Goal: Information Seeking & Learning: Learn about a topic

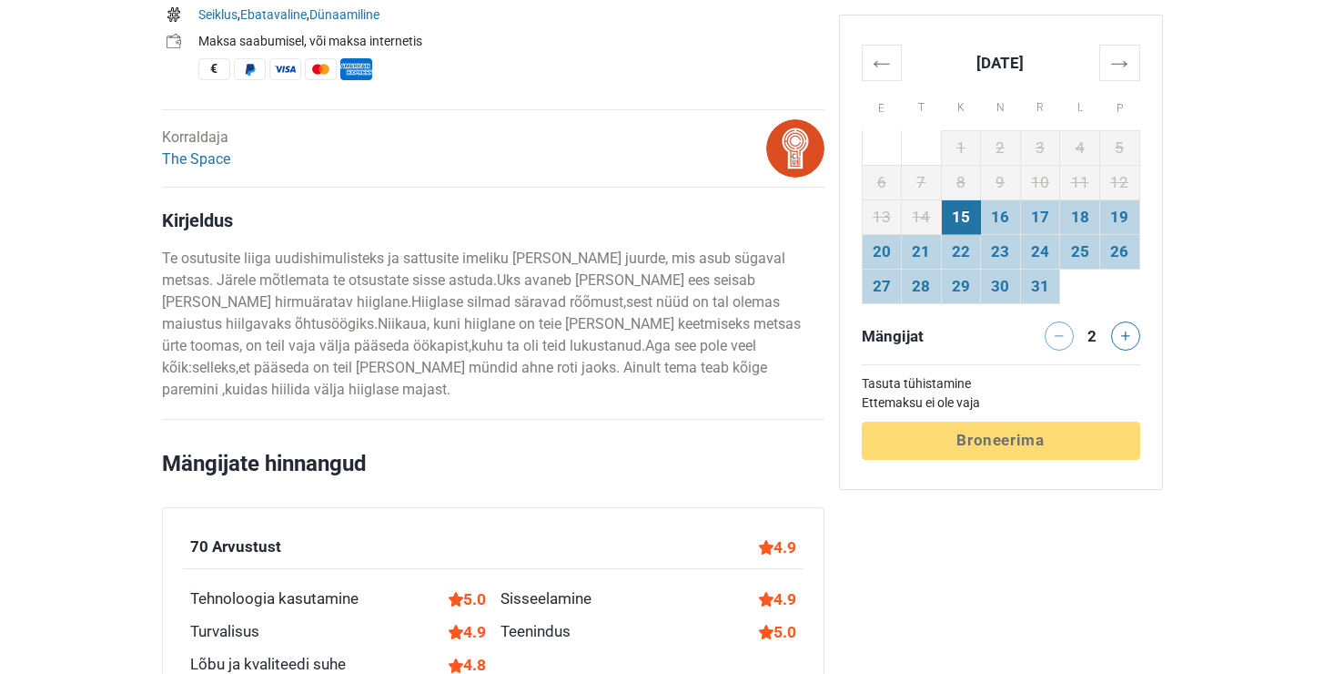
scroll to position [825, 0]
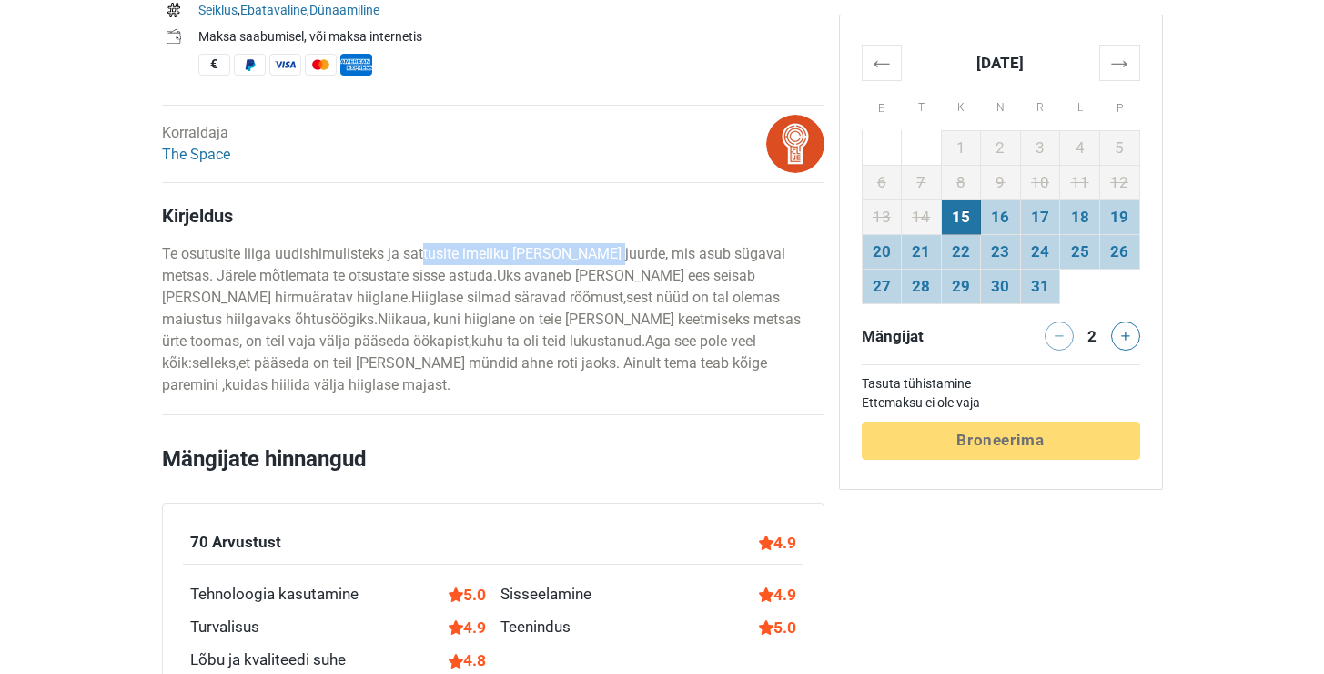
drag, startPoint x: 421, startPoint y: 252, endPoint x: 607, endPoint y: 250, distance: 185.7
click at [607, 250] on p "Te osutusite liiga uudishimulisteks ja sattusite imeliku [PERSON_NAME] juurde, …" at bounding box center [493, 319] width 663 height 153
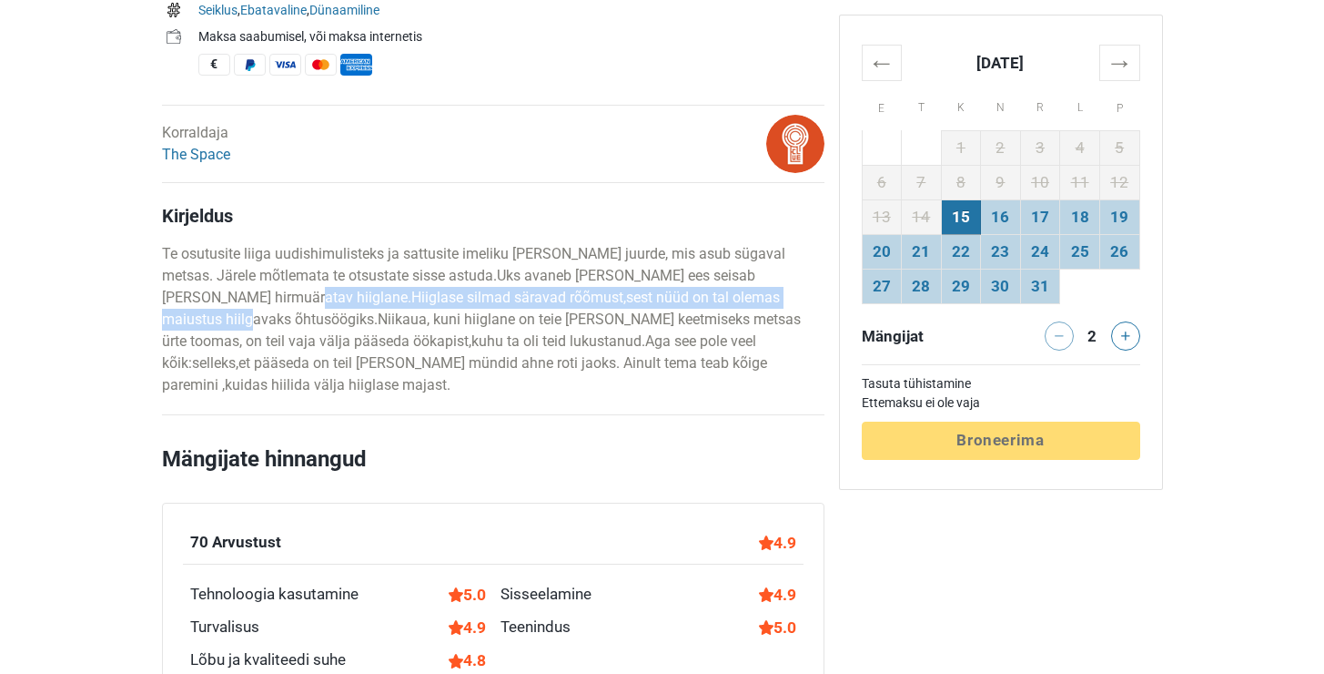
drag, startPoint x: 226, startPoint y: 294, endPoint x: 227, endPoint y: 309, distance: 15.5
click at [227, 309] on p "Te osutusite liiga uudishimulisteks ja sattusite imeliku [PERSON_NAME] juurde, …" at bounding box center [493, 319] width 663 height 153
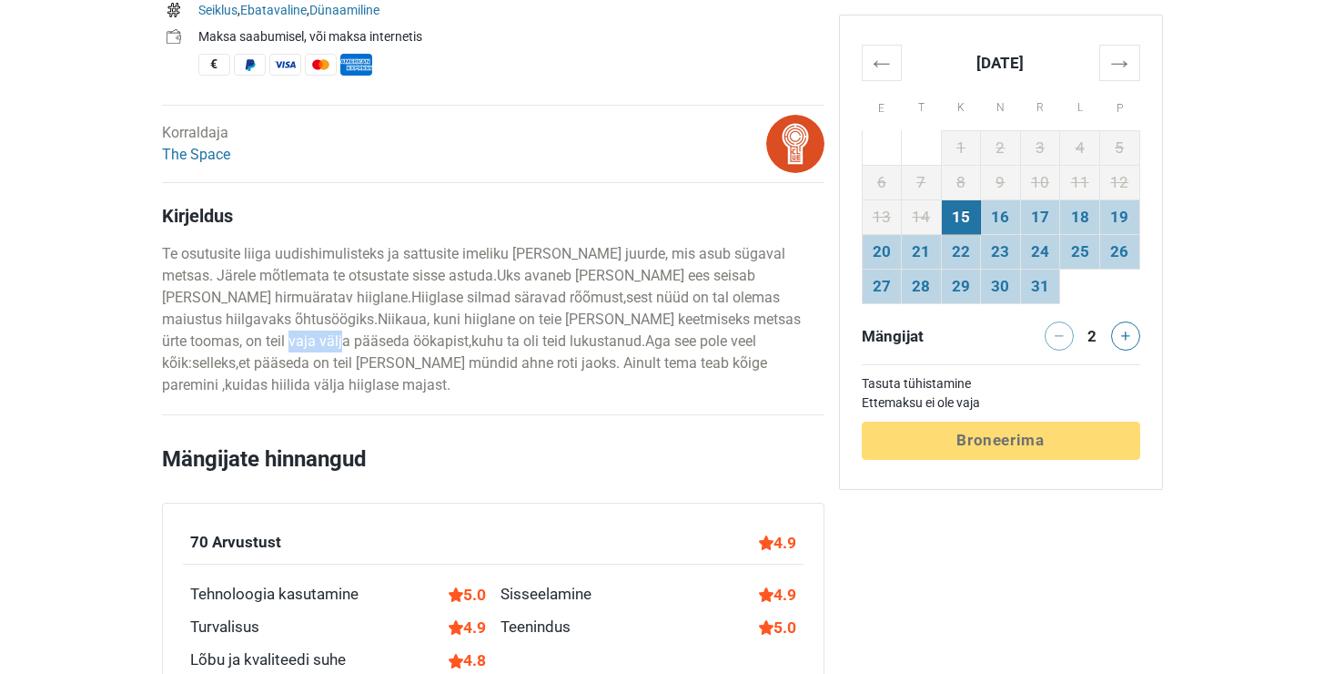
drag, startPoint x: 223, startPoint y: 339, endPoint x: 281, endPoint y: 344, distance: 58.5
click at [281, 344] on p "Te osutusite liiga uudishimulisteks ja sattusite imeliku [PERSON_NAME] juurde, …" at bounding box center [493, 319] width 663 height 153
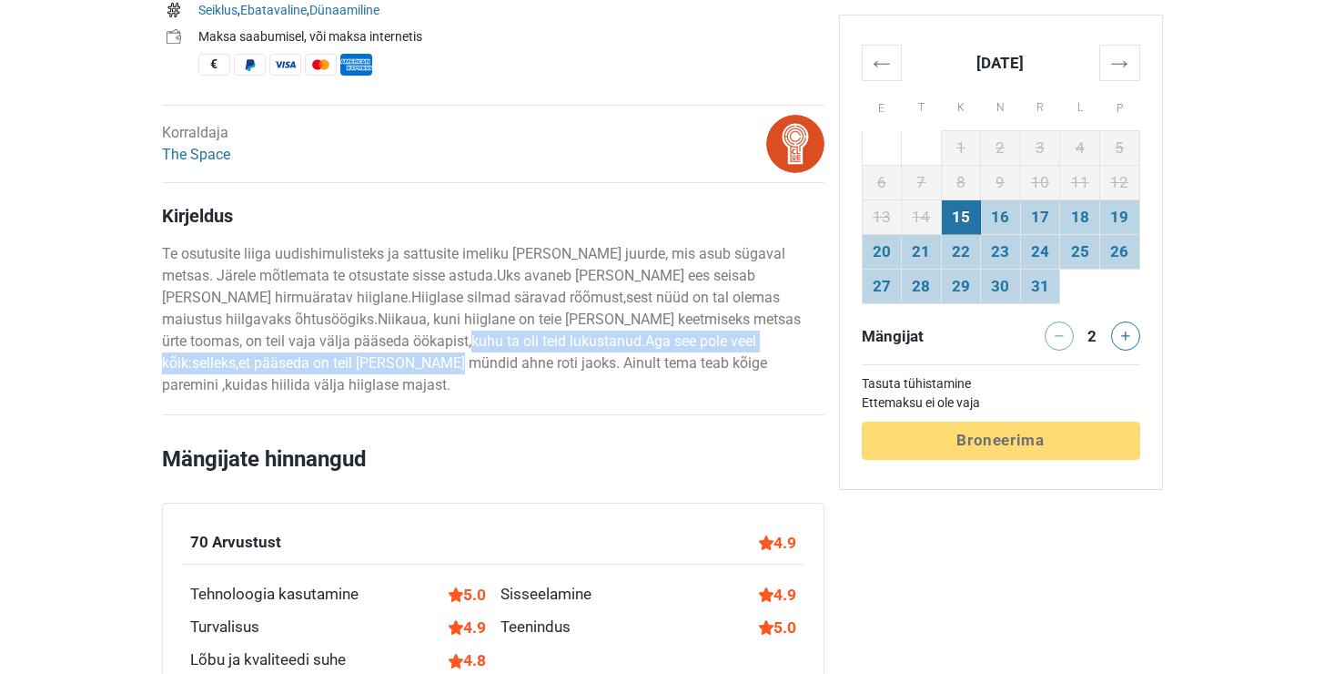
drag, startPoint x: 332, startPoint y: 362, endPoint x: 390, endPoint y: 348, distance: 60.0
click at [390, 348] on p "Te osutusite liiga uudishimulisteks ja sattusite imeliku [PERSON_NAME] juurde, …" at bounding box center [493, 319] width 663 height 153
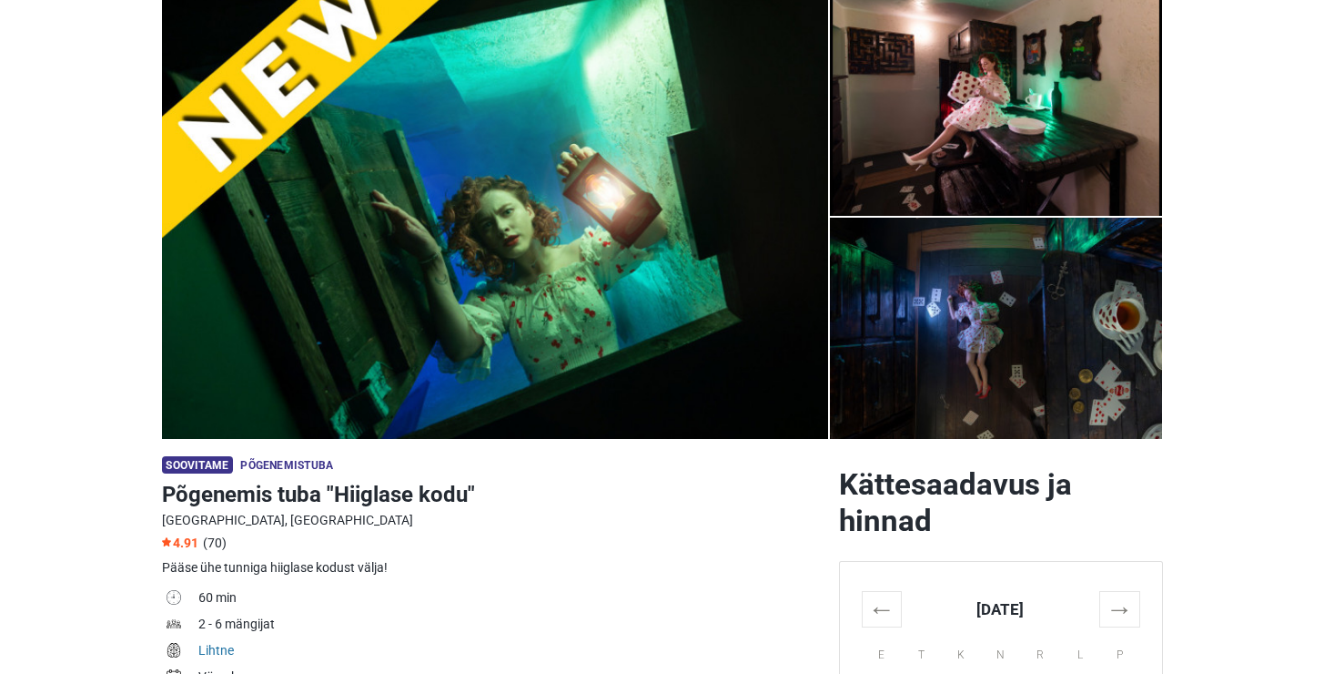
scroll to position [143, 0]
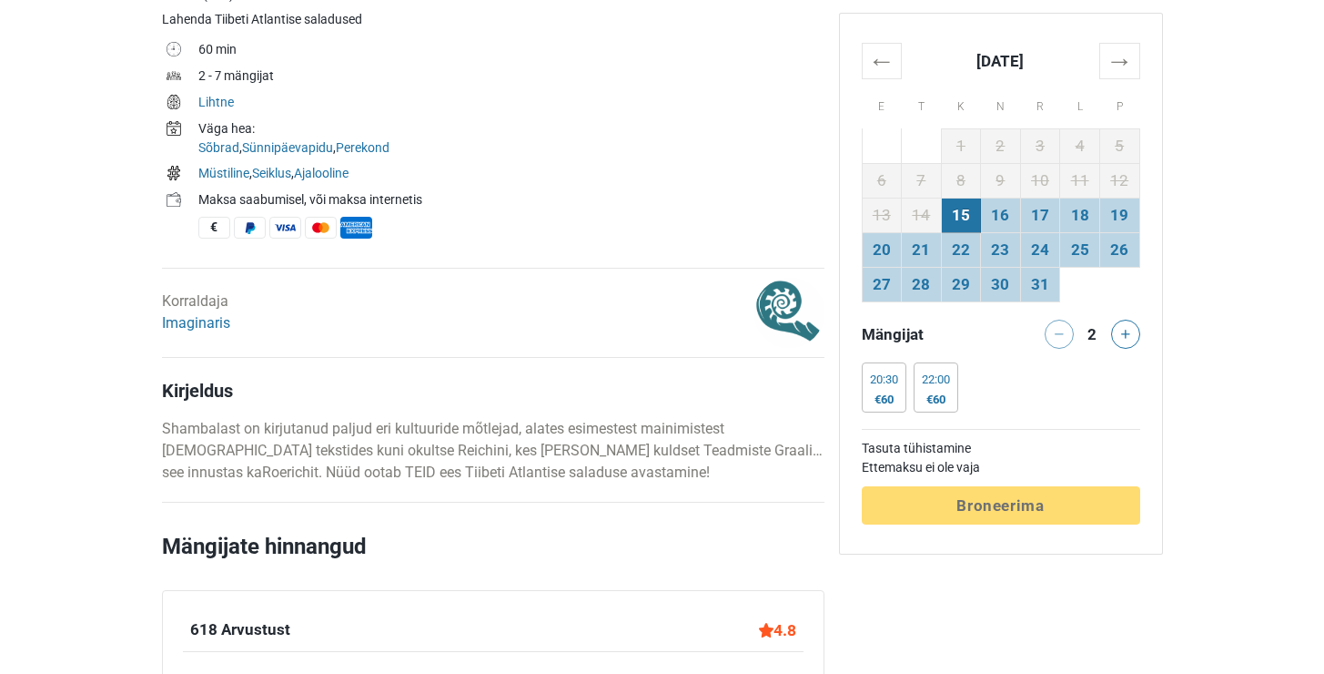
scroll to position [653, 0]
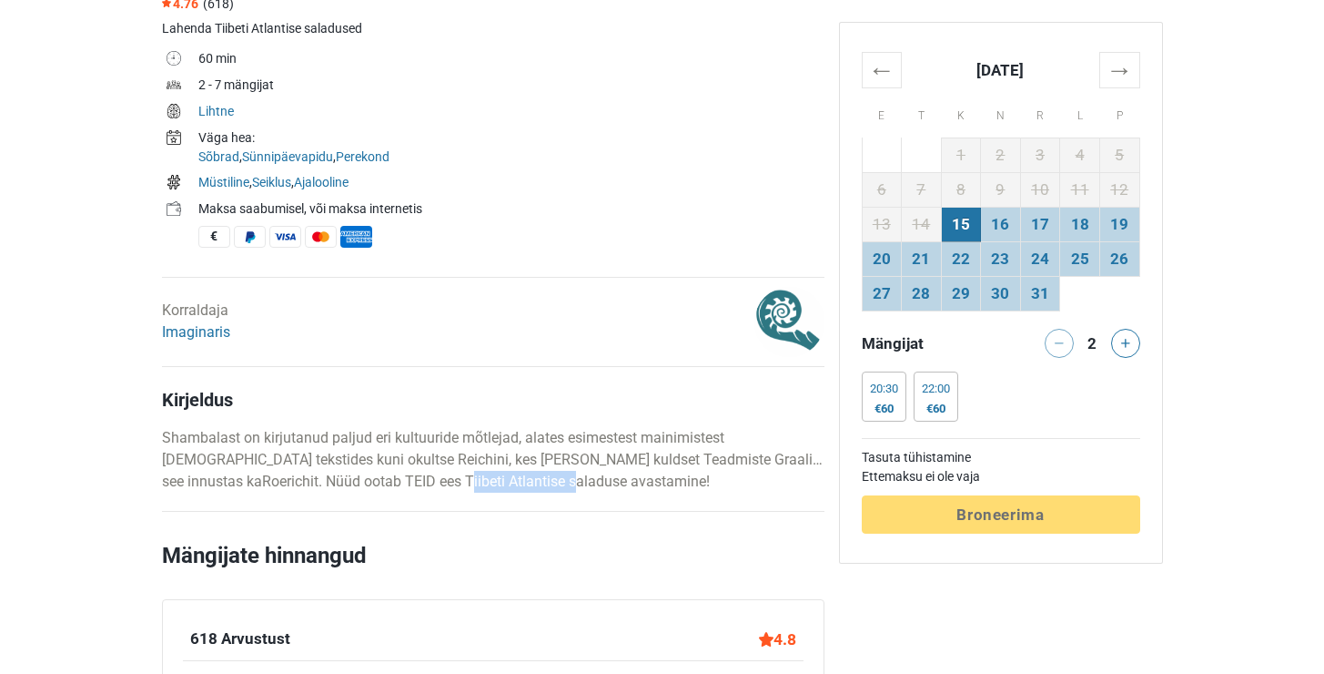
drag, startPoint x: 344, startPoint y: 478, endPoint x: 461, endPoint y: 478, distance: 117.4
click at [461, 478] on p "Shambalast on kirjutanud paljud eri kultuuride mõtlejad, alates esimestest main…" at bounding box center [493, 460] width 663 height 66
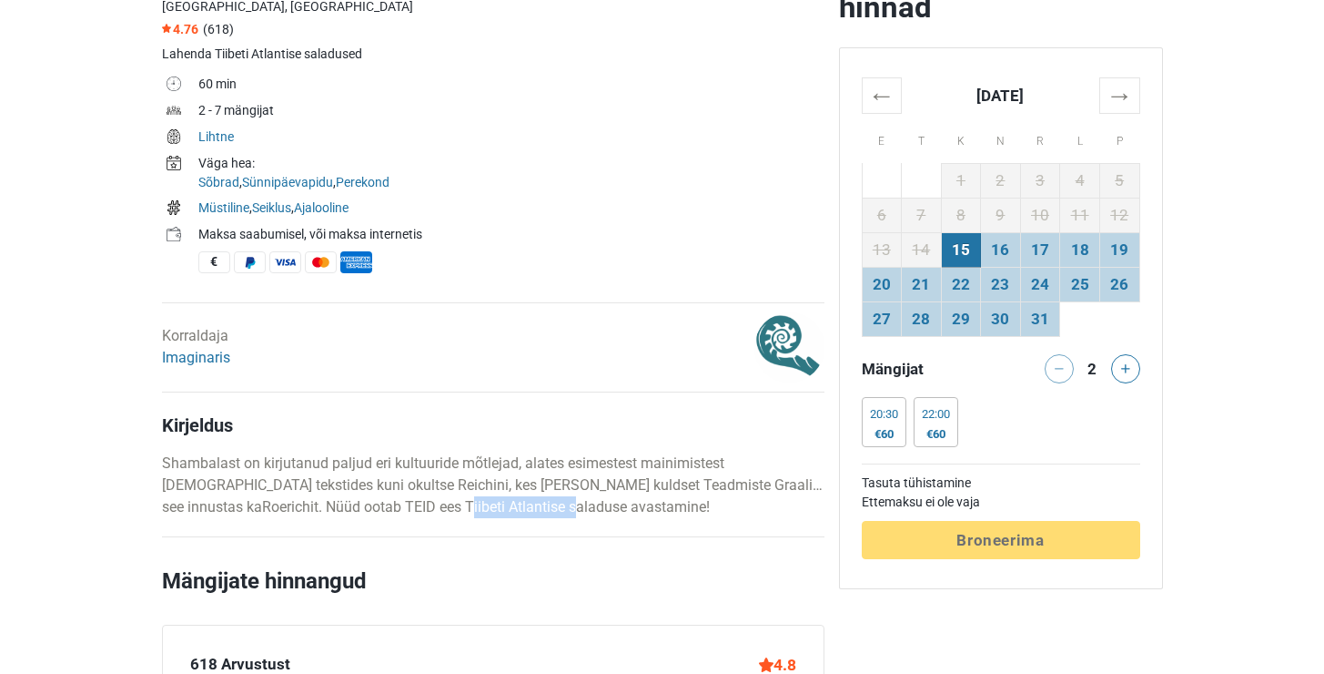
scroll to position [622, 0]
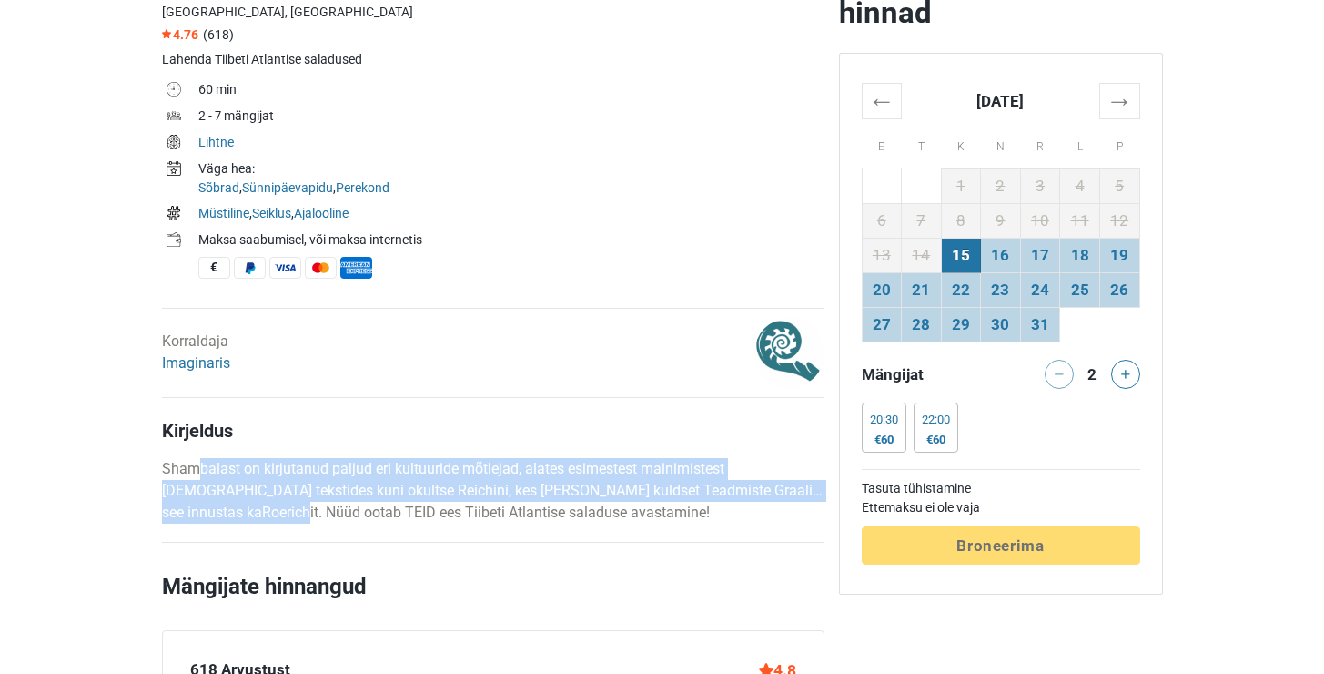
drag, startPoint x: 195, startPoint y: 465, endPoint x: 190, endPoint y: 506, distance: 41.2
click at [190, 506] on p "Shambalast on kirjutanud paljud eri kultuuride mõtlejad, alates esimestest main…" at bounding box center [493, 491] width 663 height 66
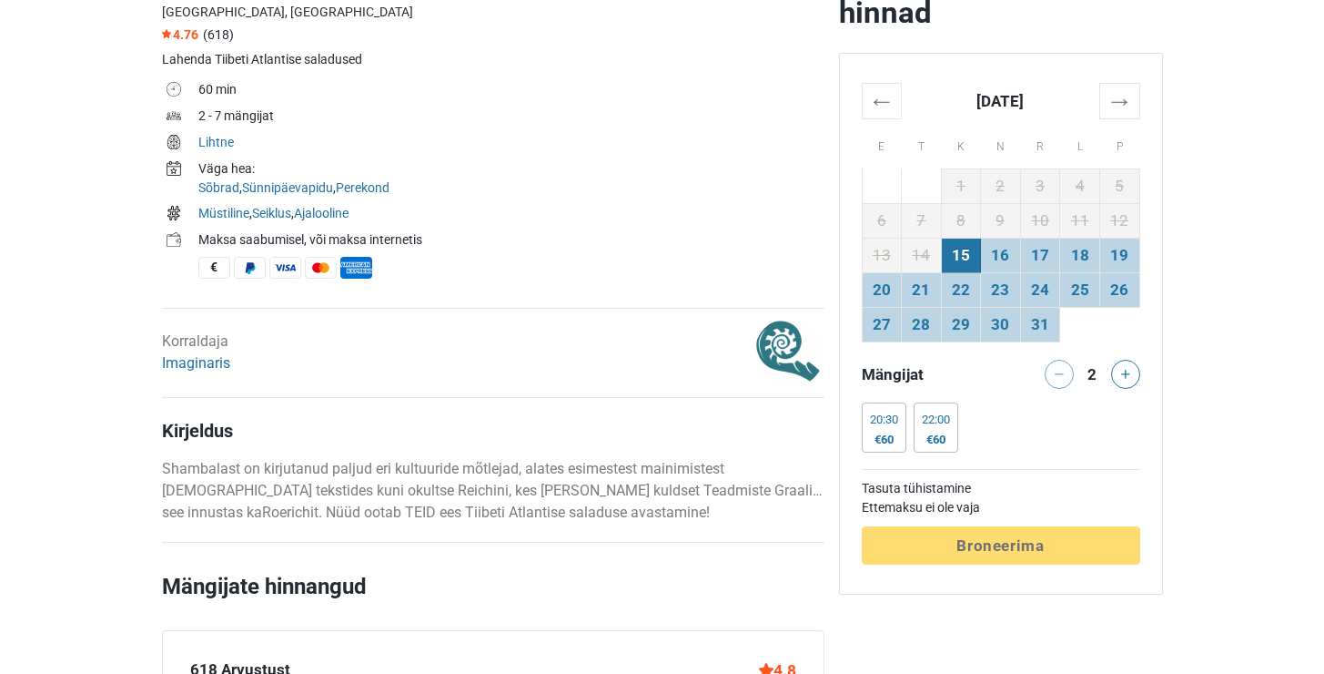
click at [215, 512] on p "Shambalast on kirjutanud paljud eri kultuuride mõtlejad, alates esimestest main…" at bounding box center [493, 491] width 663 height 66
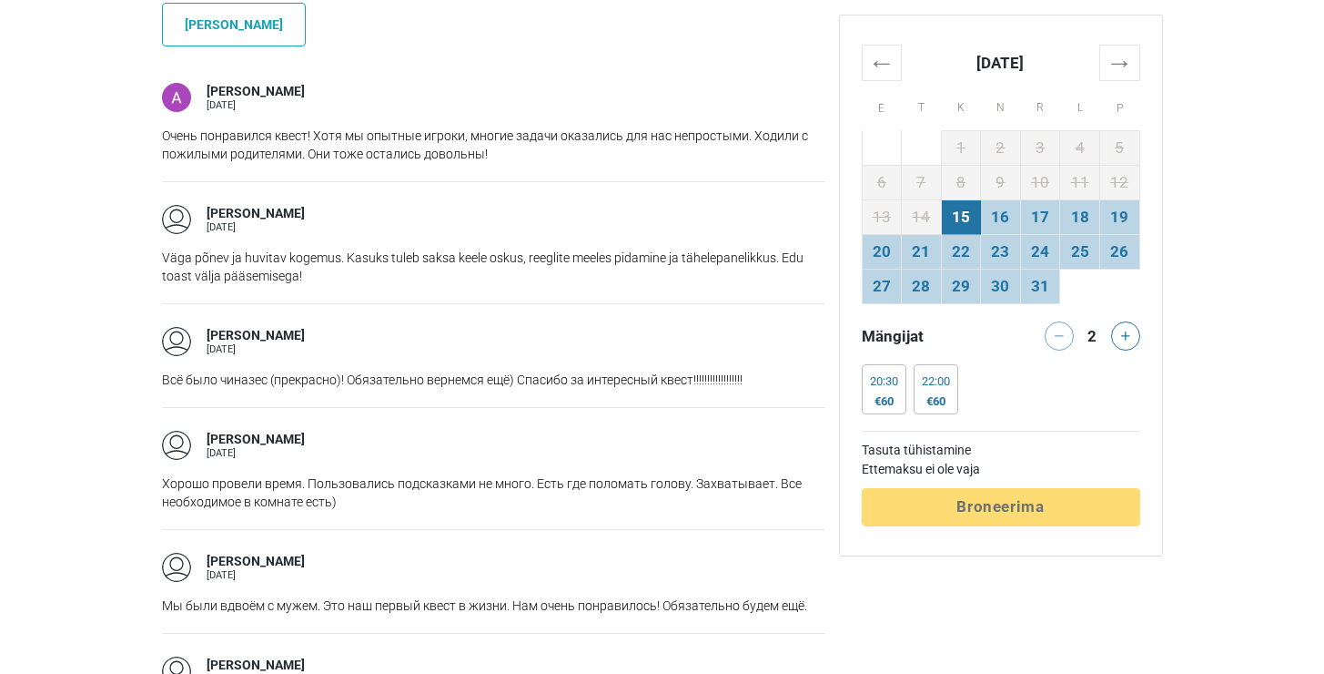
scroll to position [1485, 0]
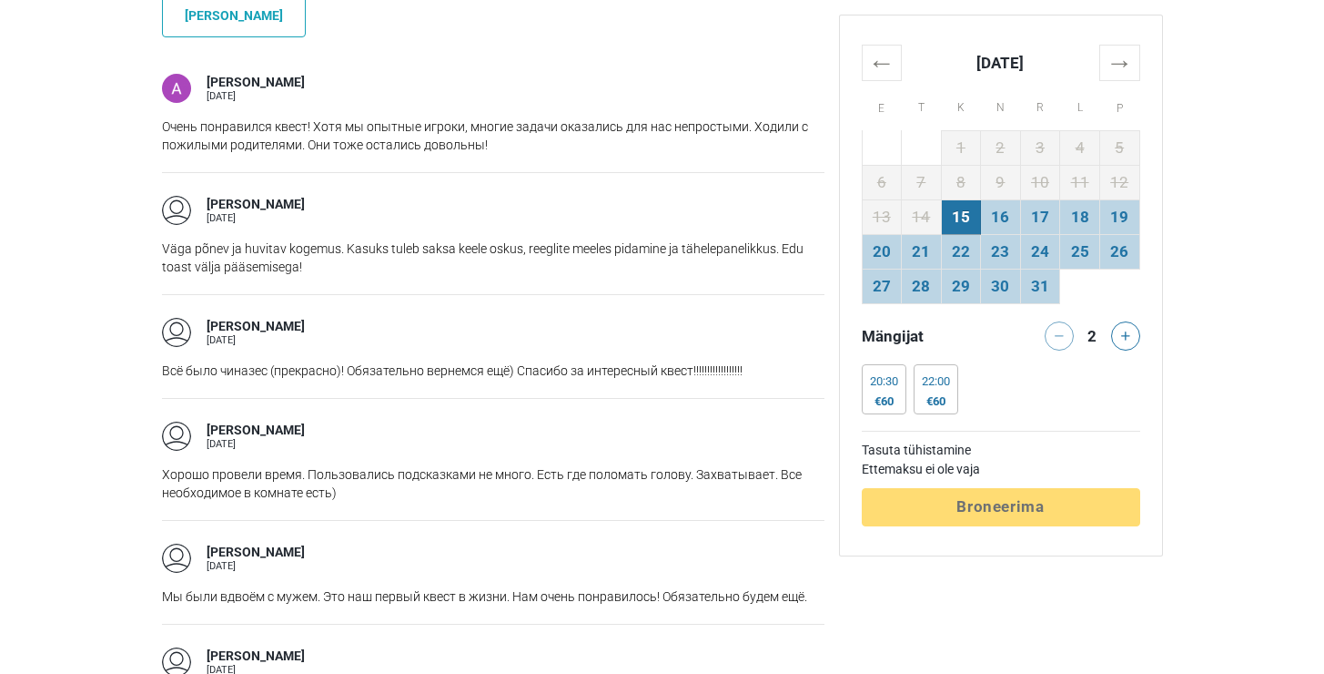
drag, startPoint x: 355, startPoint y: 247, endPoint x: 500, endPoint y: 249, distance: 144.8
click at [500, 249] on p "Väga põnev ja huvitav kogemus. Kasuks tuleb saksa keele oskus, reeglite meeles …" at bounding box center [493, 257] width 663 height 36
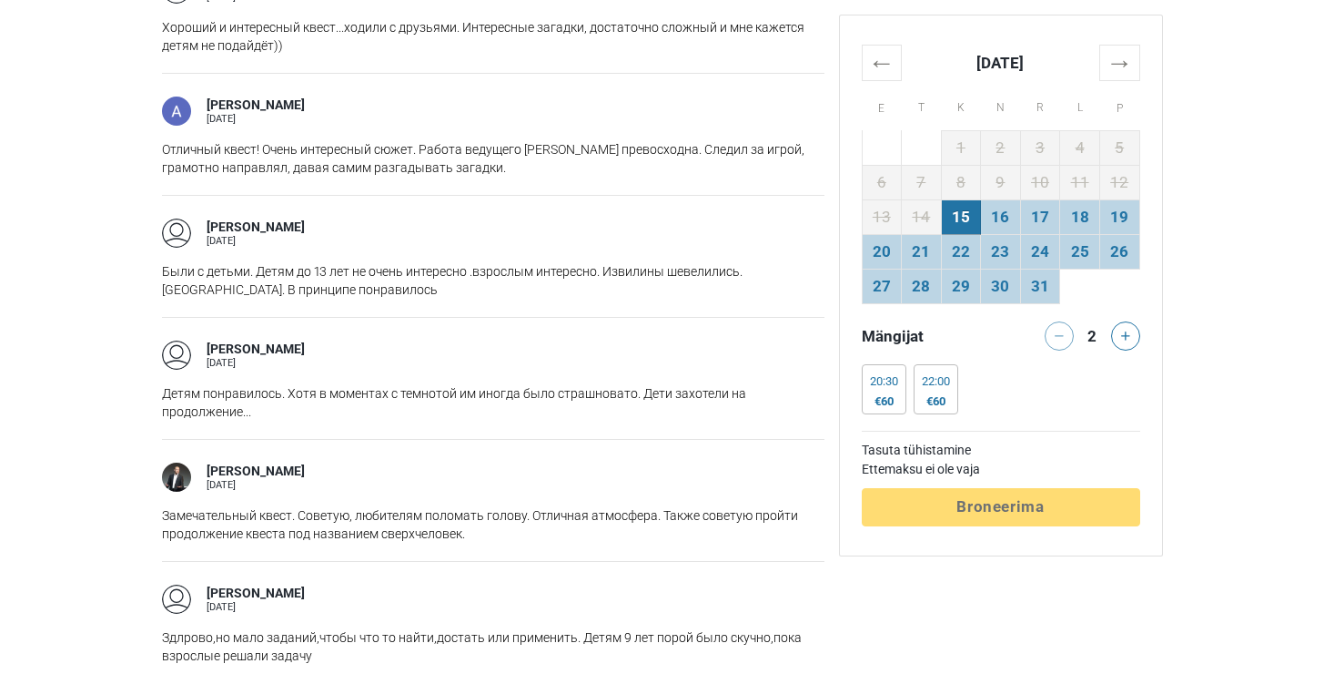
scroll to position [2285, 0]
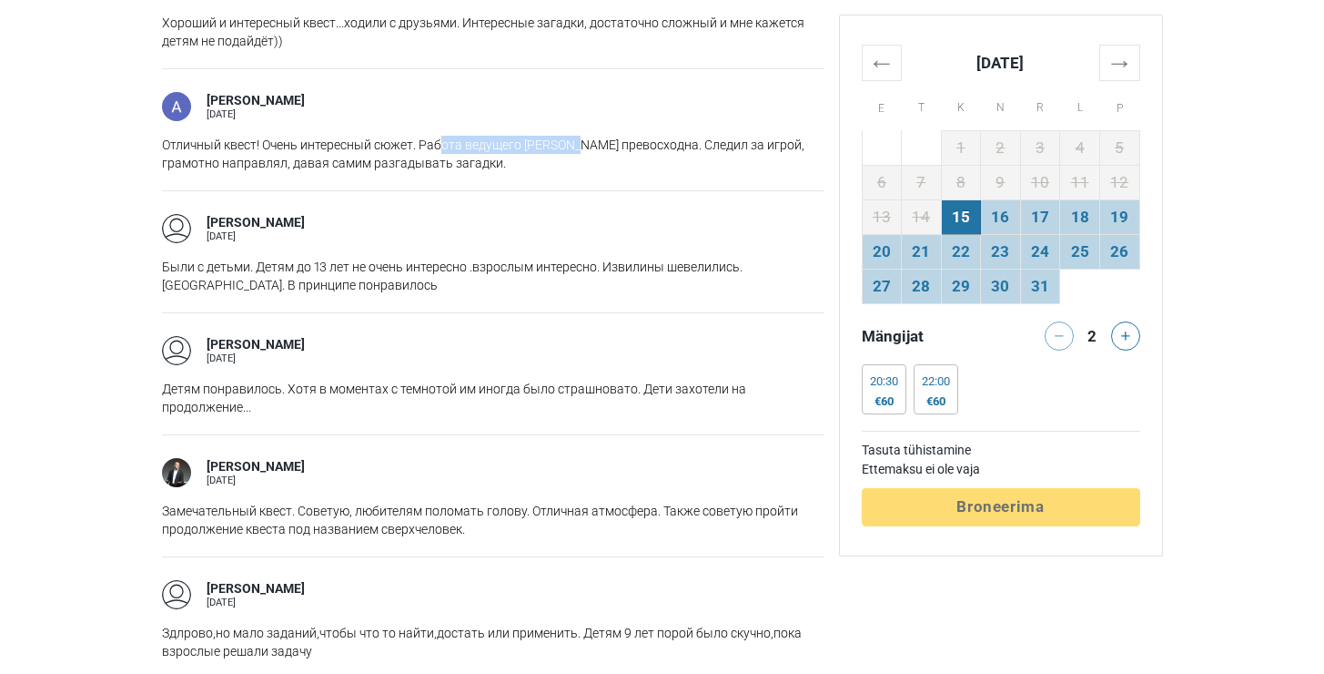
drag, startPoint x: 443, startPoint y: 137, endPoint x: 580, endPoint y: 144, distance: 136.7
click at [580, 144] on p "Отличный квест! Очень интересный сюжет. Работа ведущего Павла превосходна. След…" at bounding box center [493, 154] width 663 height 36
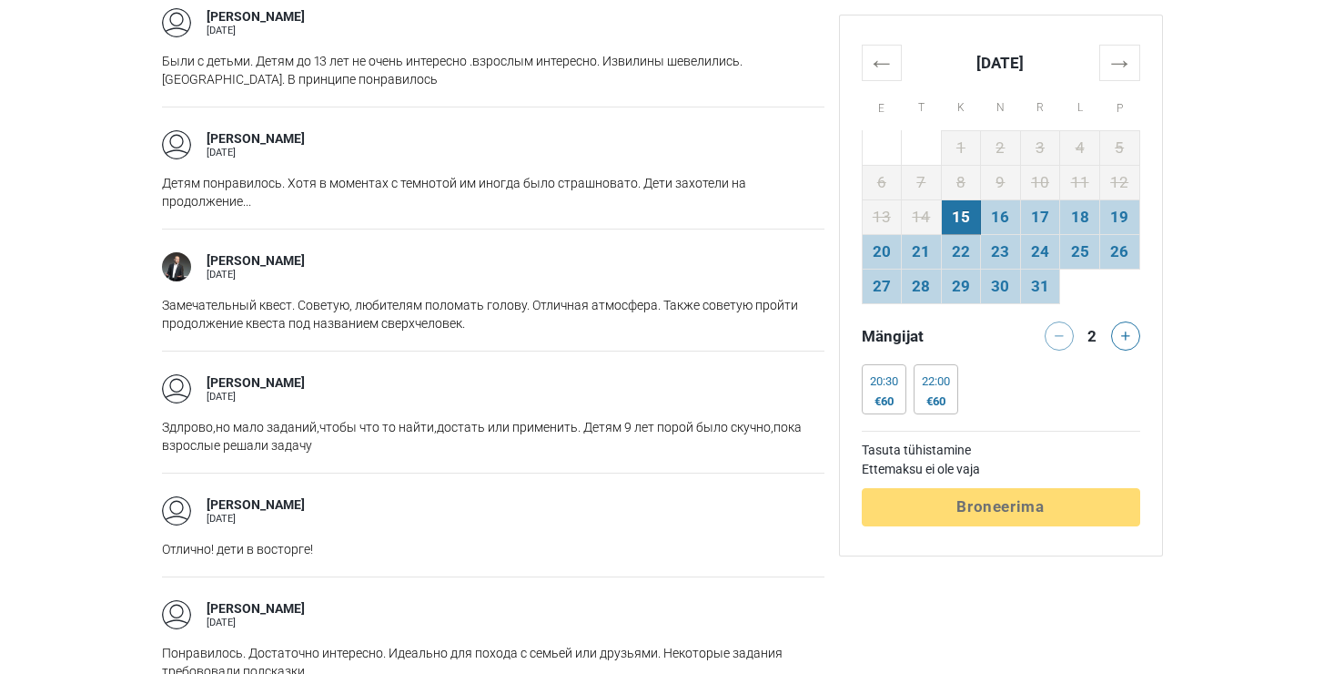
scroll to position [2494, 0]
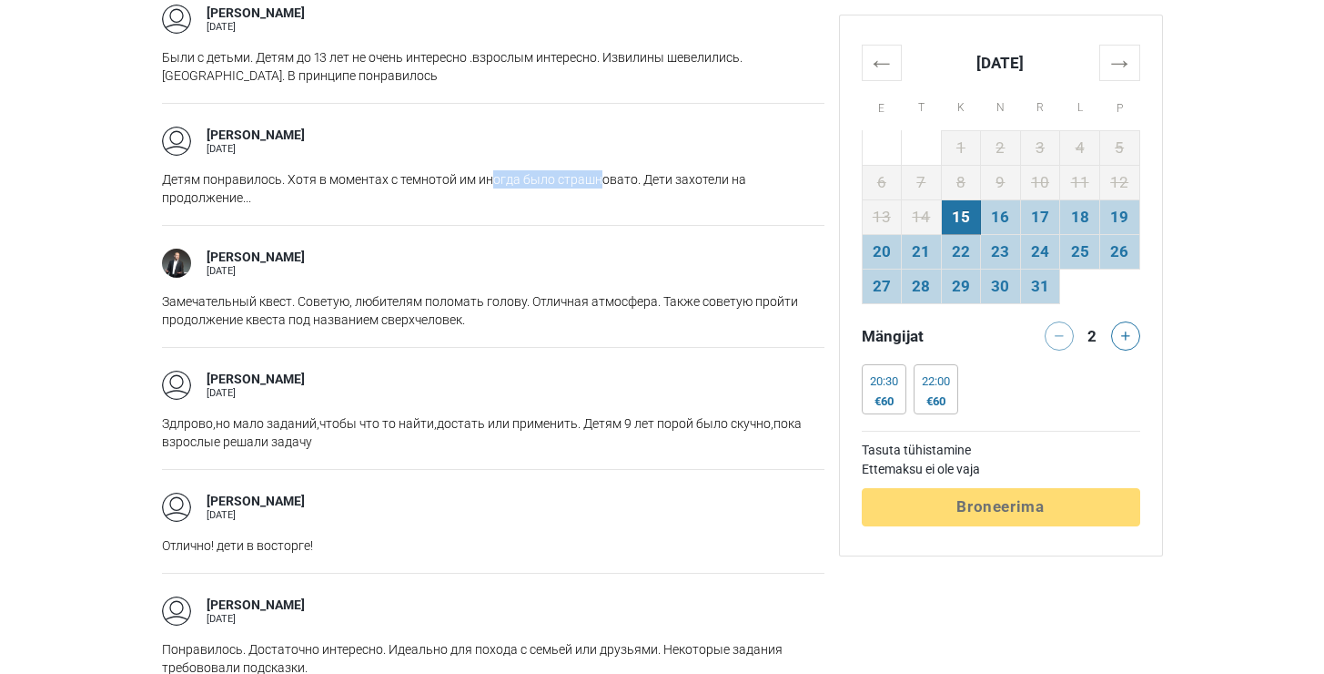
drag, startPoint x: 491, startPoint y: 170, endPoint x: 597, endPoint y: 173, distance: 106.5
click at [597, 173] on p "Детям понравилось. Хотя в моментах с темнотой им иногда было страшновато. Дети …" at bounding box center [493, 188] width 663 height 36
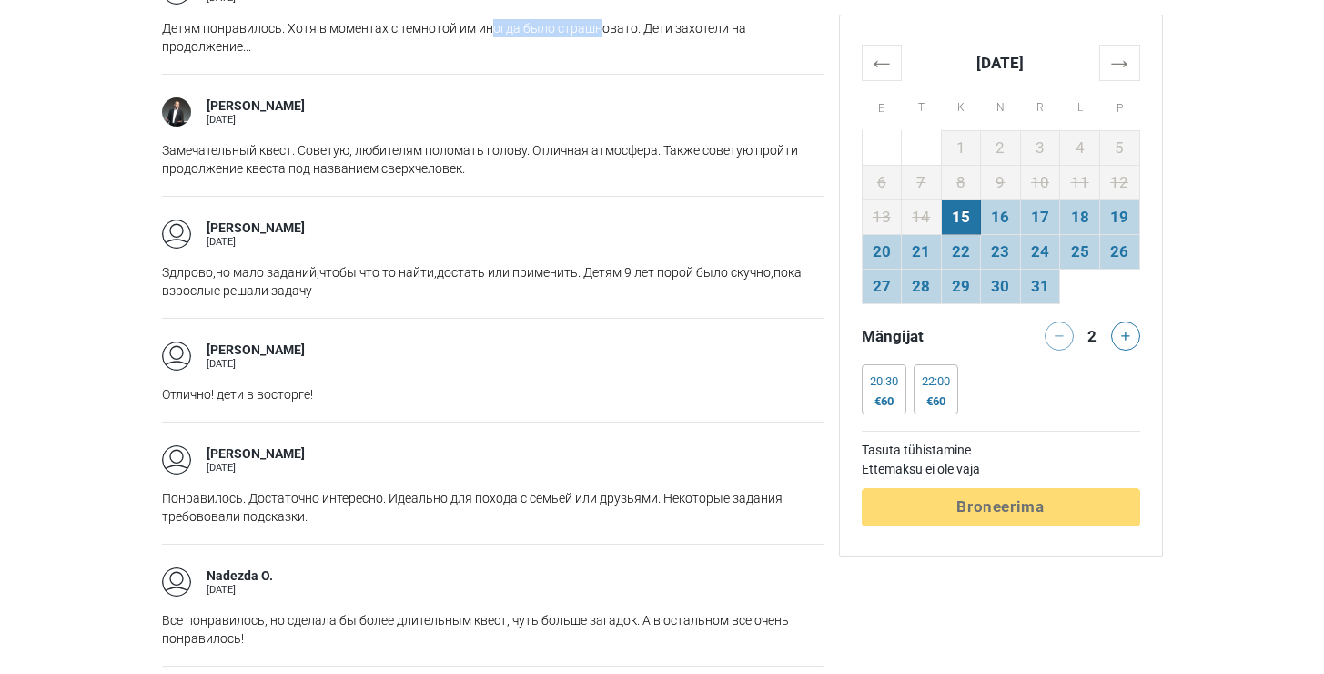
scroll to position [2651, 0]
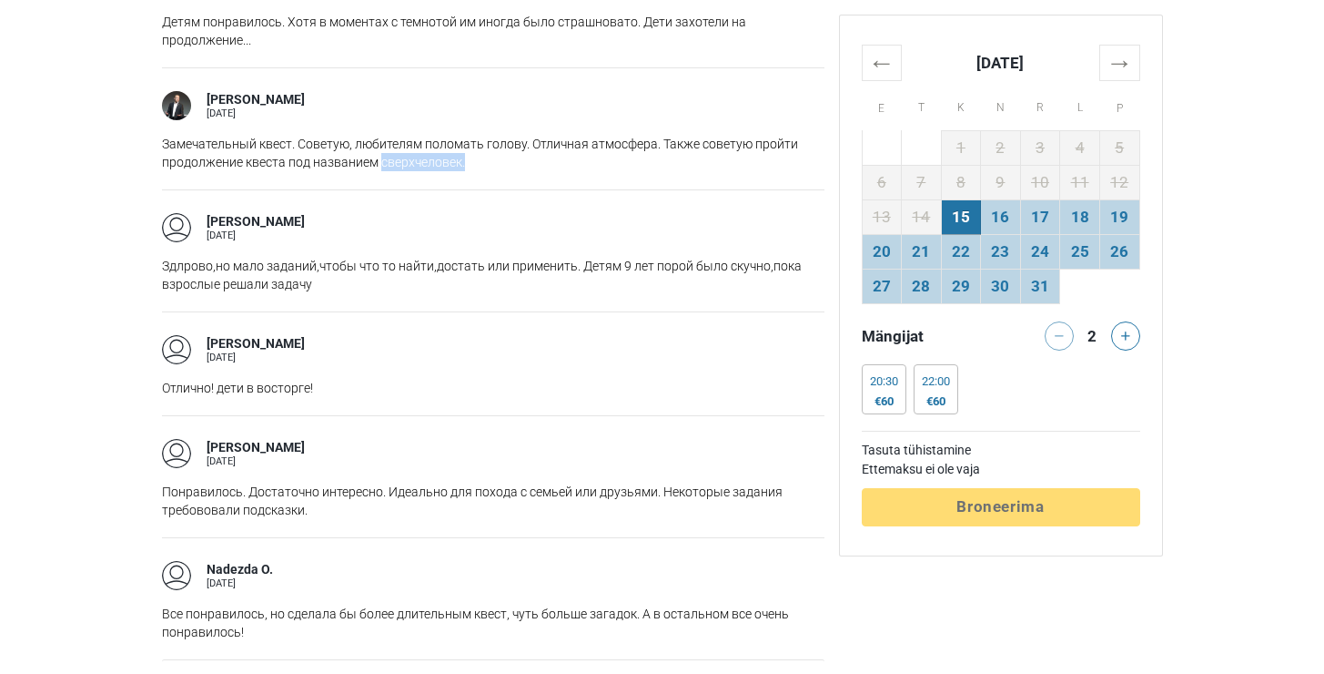
drag, startPoint x: 465, startPoint y: 156, endPoint x: 381, endPoint y: 160, distance: 83.9
click at [381, 160] on p "Замечательный квест. Советую, любителям поломать голову. Отличная атмосфера. Та…" at bounding box center [493, 153] width 663 height 36
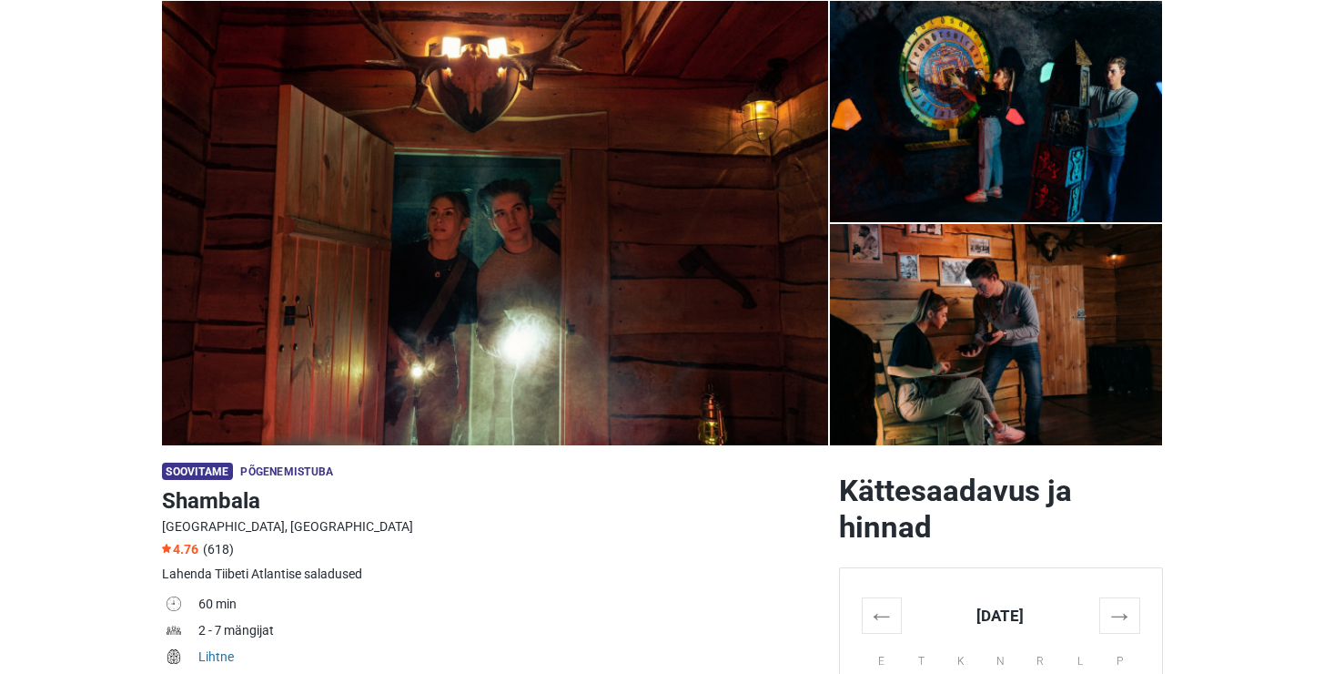
scroll to position [86, 0]
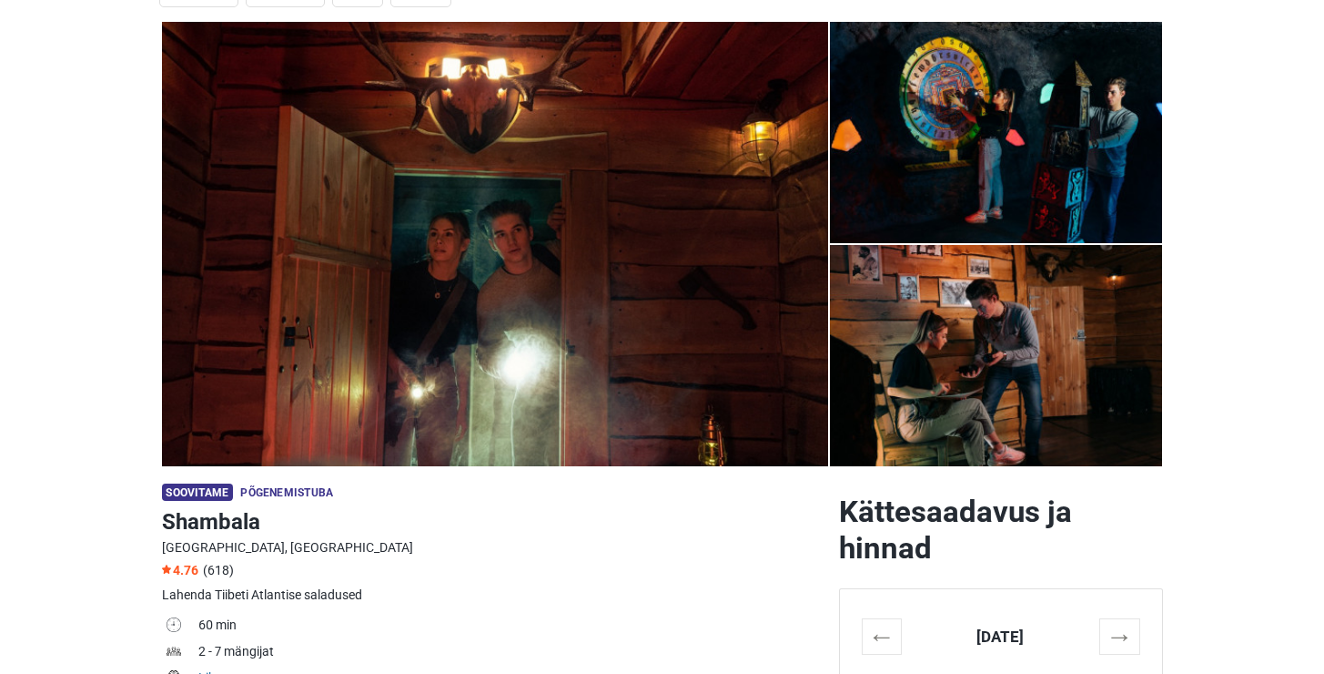
click at [988, 152] on img at bounding box center [996, 132] width 333 height 221
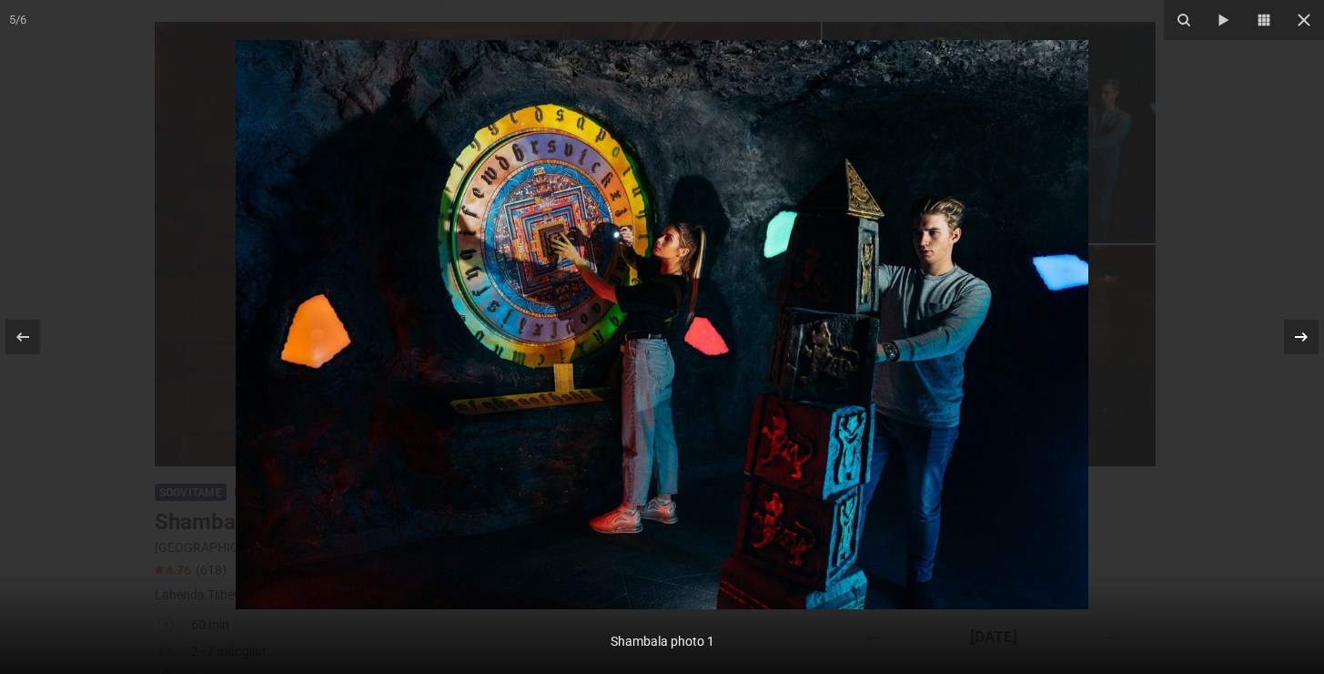
click at [1307, 338] on icon at bounding box center [1302, 337] width 22 height 22
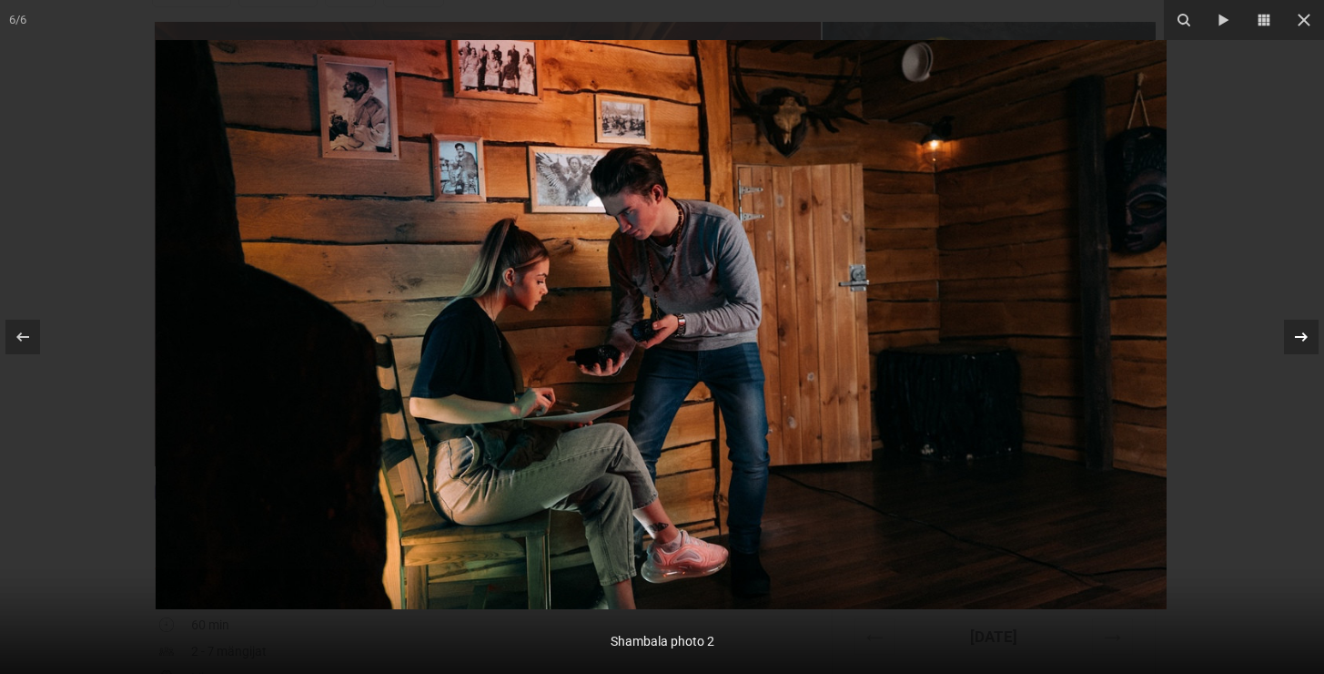
click at [1306, 340] on icon at bounding box center [1302, 337] width 22 height 22
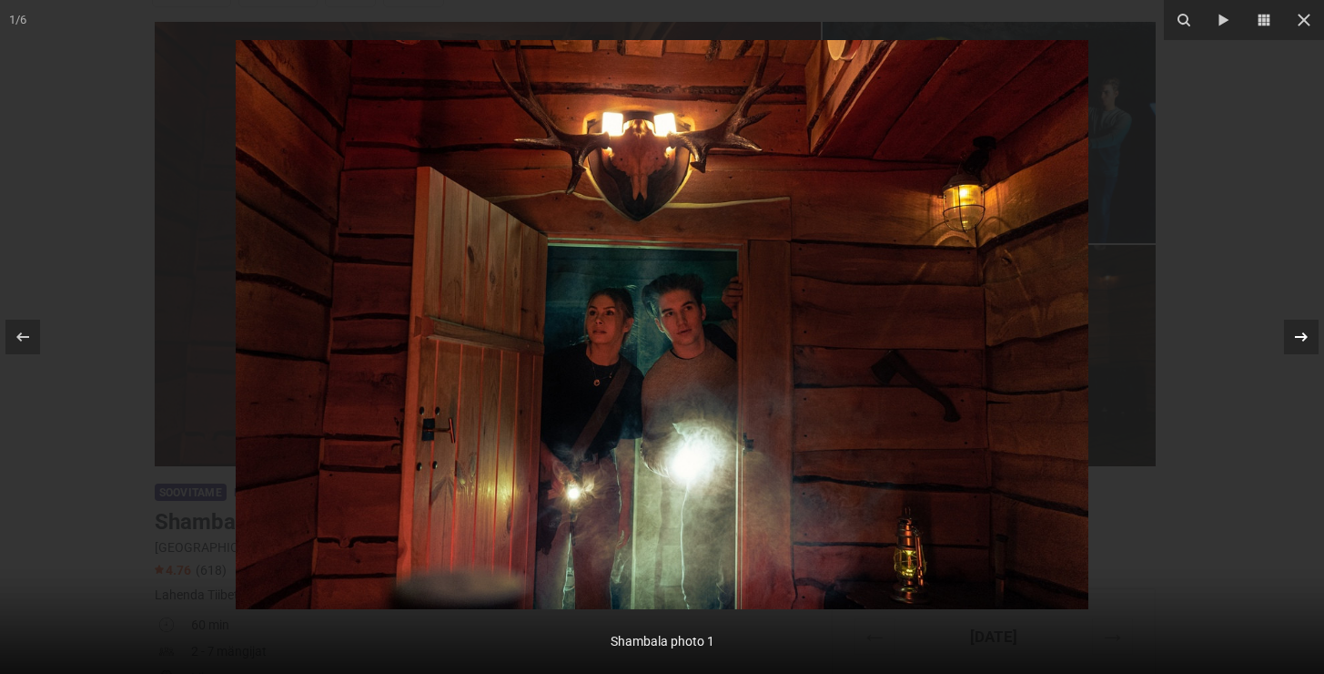
click at [1306, 340] on icon at bounding box center [1302, 337] width 22 height 22
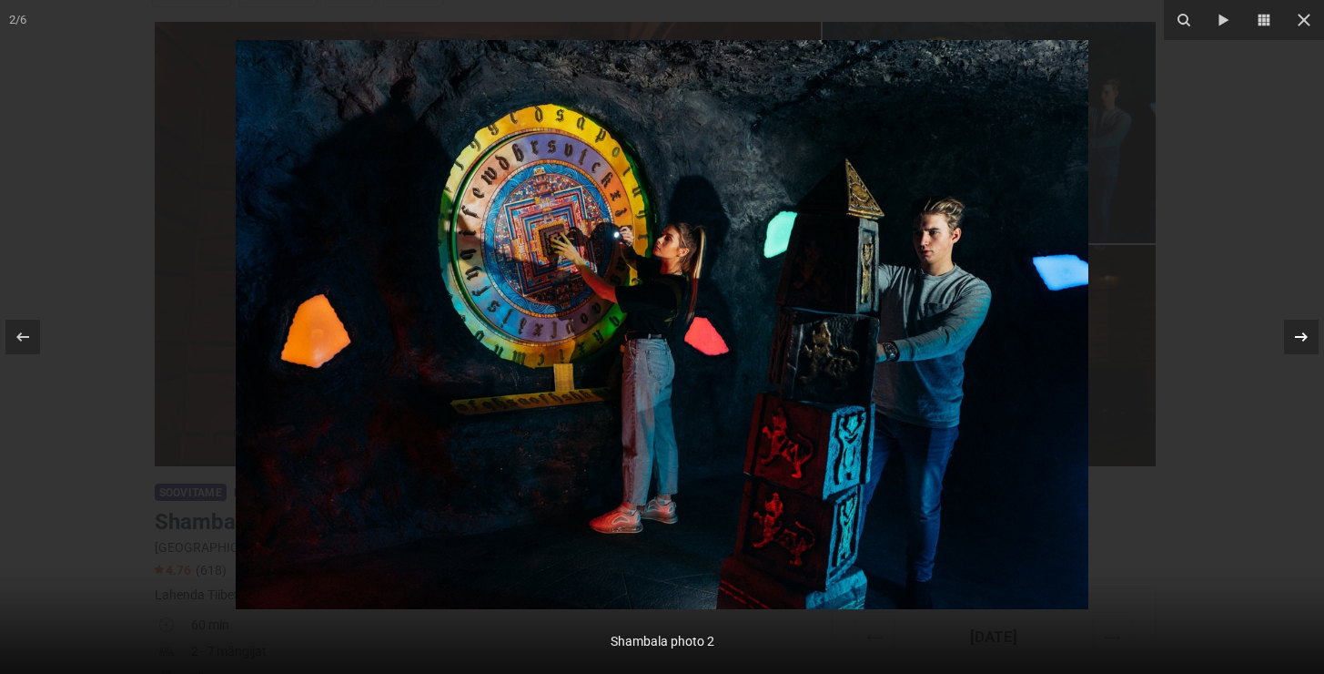
click at [1306, 340] on icon at bounding box center [1302, 337] width 22 height 22
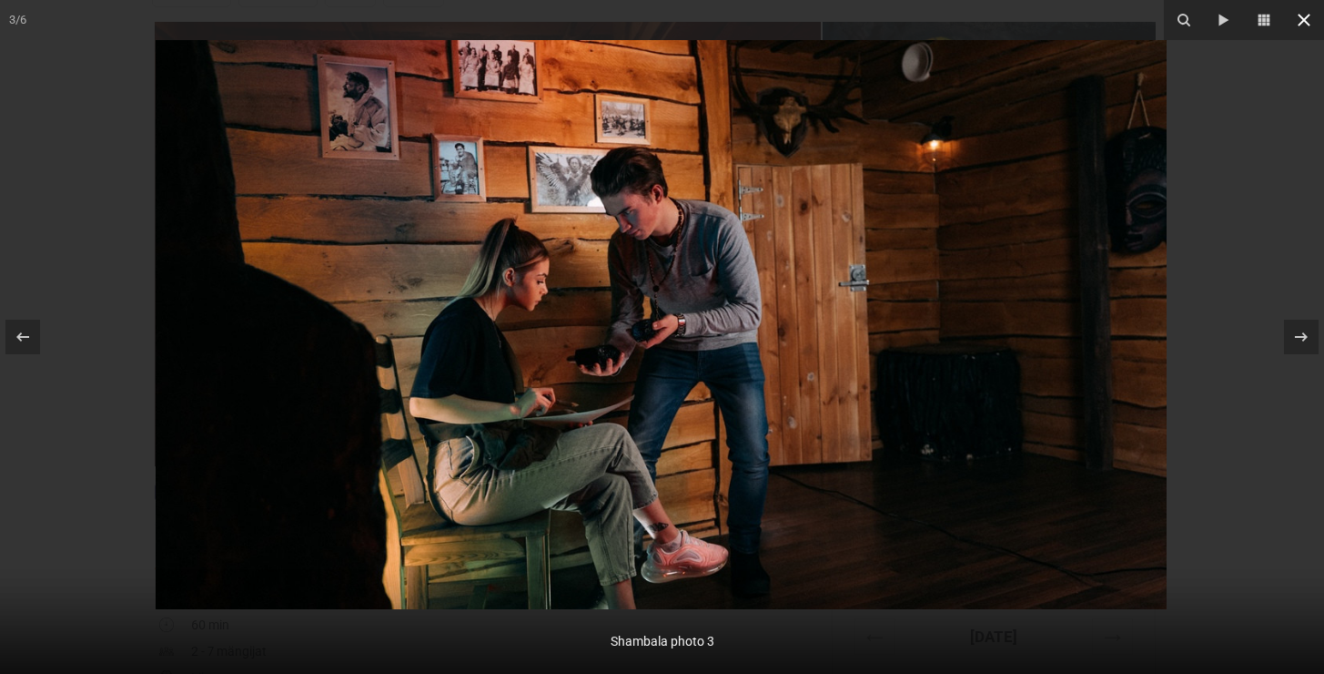
click at [1308, 17] on icon at bounding box center [1304, 20] width 22 height 22
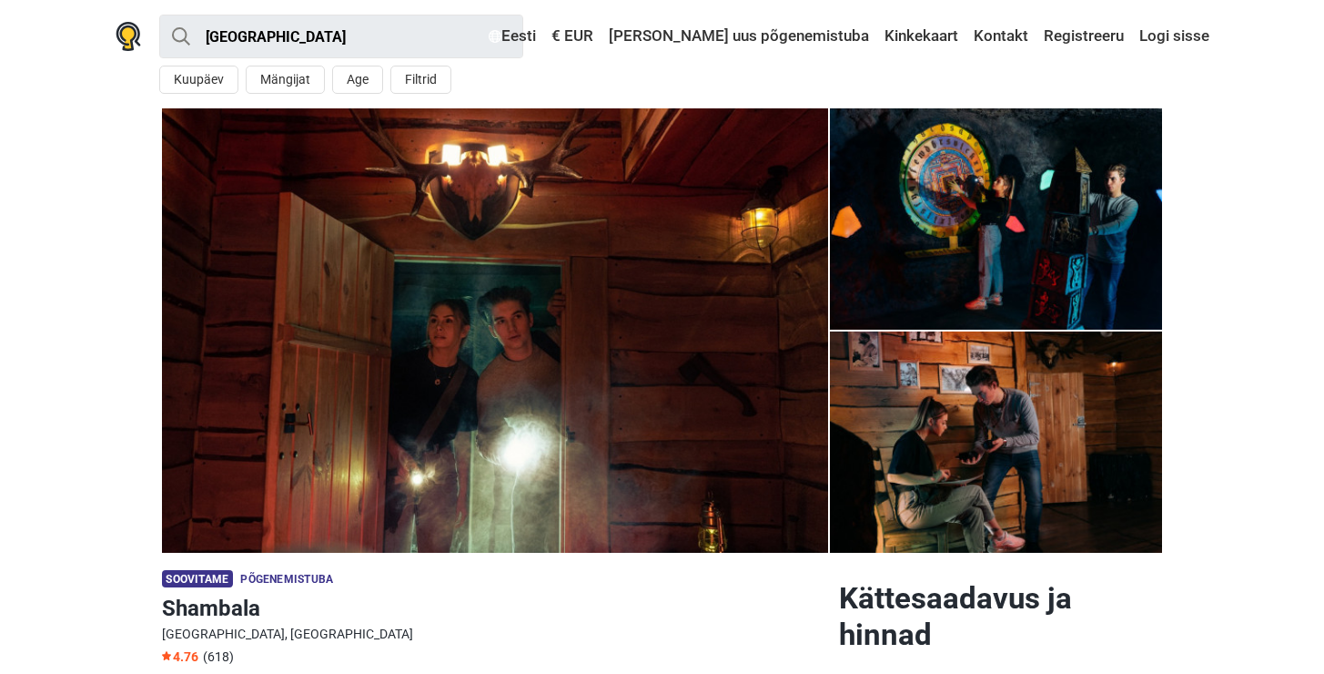
click at [939, 72] on div "Tallinn Kõik Põgenemistuba Seiklus õues Põnevusmäng Kids room Minu lähedal Kuup…" at bounding box center [663, 54] width 1138 height 108
